Goal: Task Accomplishment & Management: Use online tool/utility

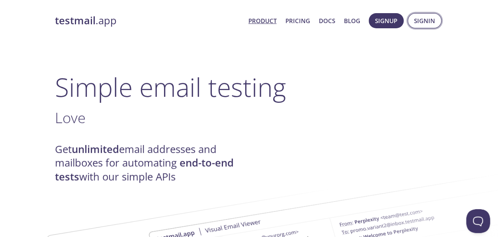
click at [429, 18] on span "Signin" at bounding box center [424, 21] width 21 height 10
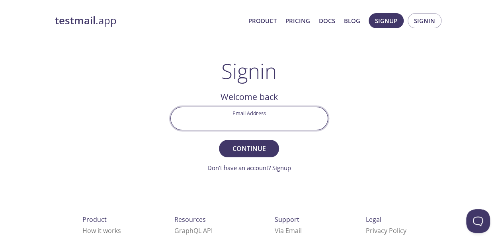
click at [258, 118] on input "Email Address" at bounding box center [249, 118] width 157 height 23
type input "[EMAIL_ADDRESS][DOMAIN_NAME]"
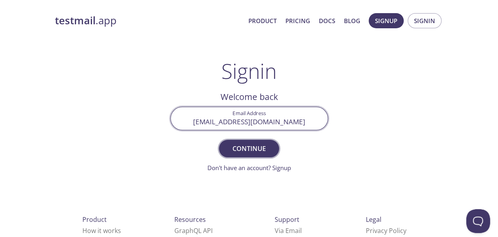
click at [229, 146] on span "Continue" at bounding box center [249, 148] width 42 height 11
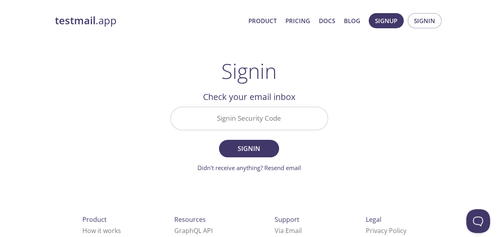
click at [256, 119] on input "Signin Security Code" at bounding box center [249, 118] width 157 height 23
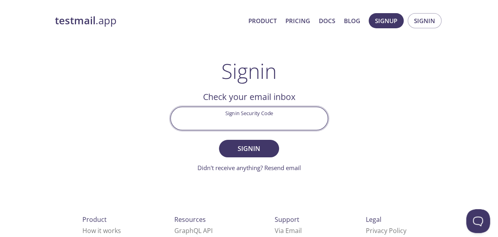
paste input "QH77H5T"
type input "QH77H5T"
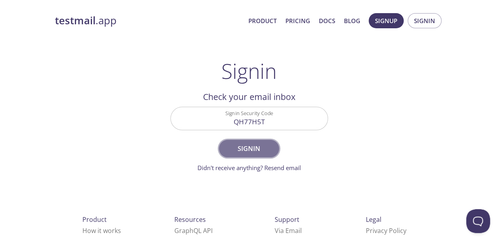
click at [226, 142] on button "Signin" at bounding box center [249, 149] width 60 height 18
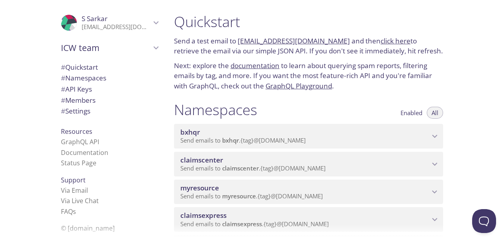
click at [335, 194] on p "Send emails to myresource . {tag} @[DOMAIN_NAME]" at bounding box center [304, 196] width 249 height 8
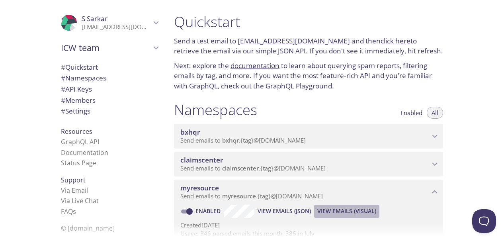
click at [331, 209] on span "View Emails (Visual)" at bounding box center [347, 211] width 59 height 10
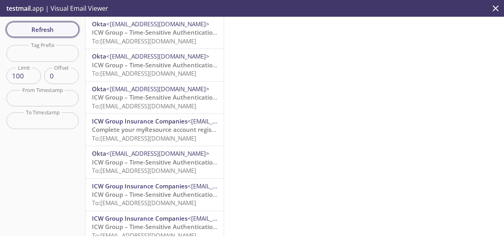
click at [62, 23] on button "Refresh" at bounding box center [42, 29] width 73 height 15
click at [164, 33] on span "ICW Group – Time-Sensitive Authentication Code" at bounding box center [162, 32] width 141 height 8
